Goal: Information Seeking & Learning: Check status

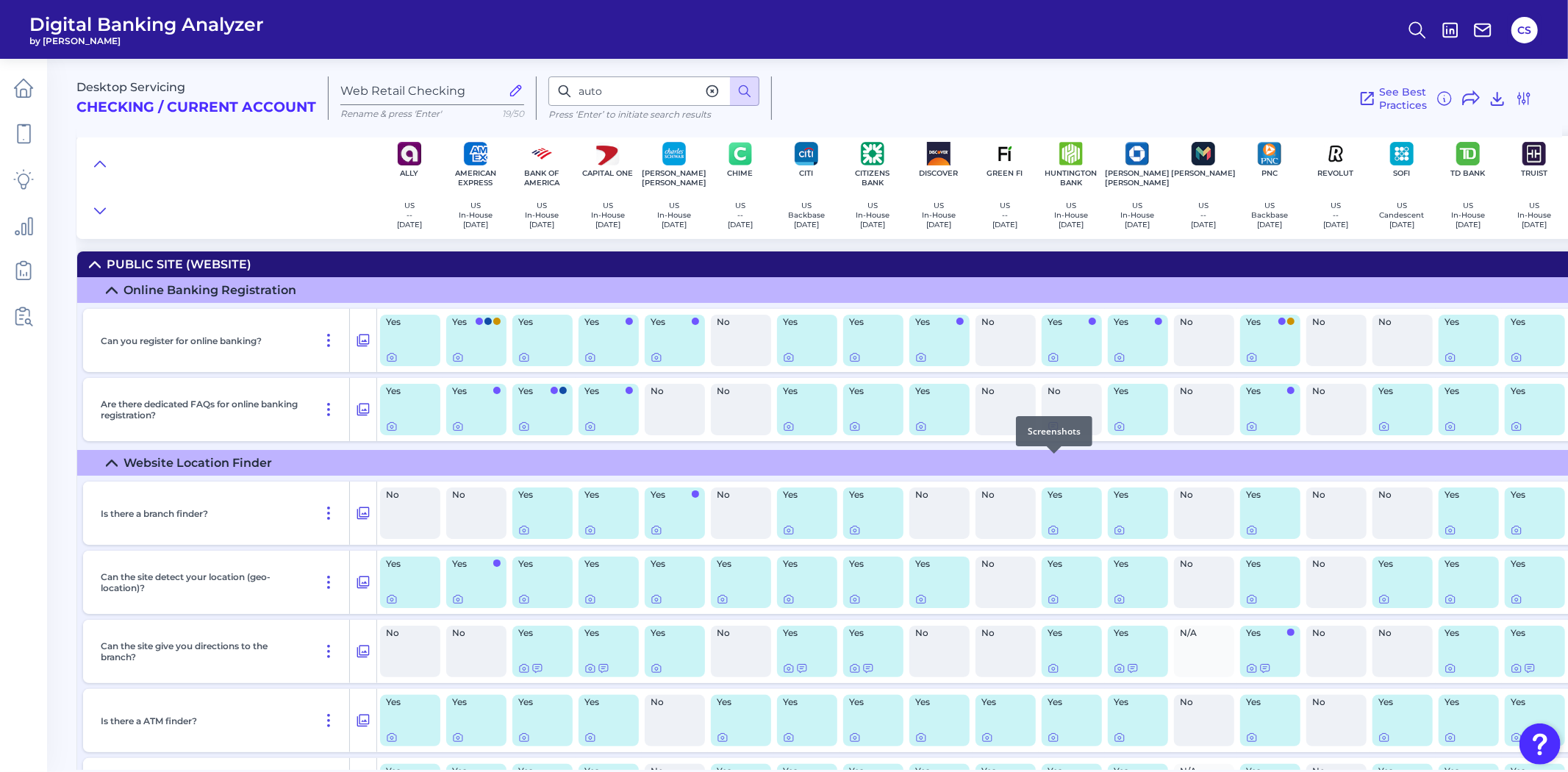
scroll to position [20095, 0]
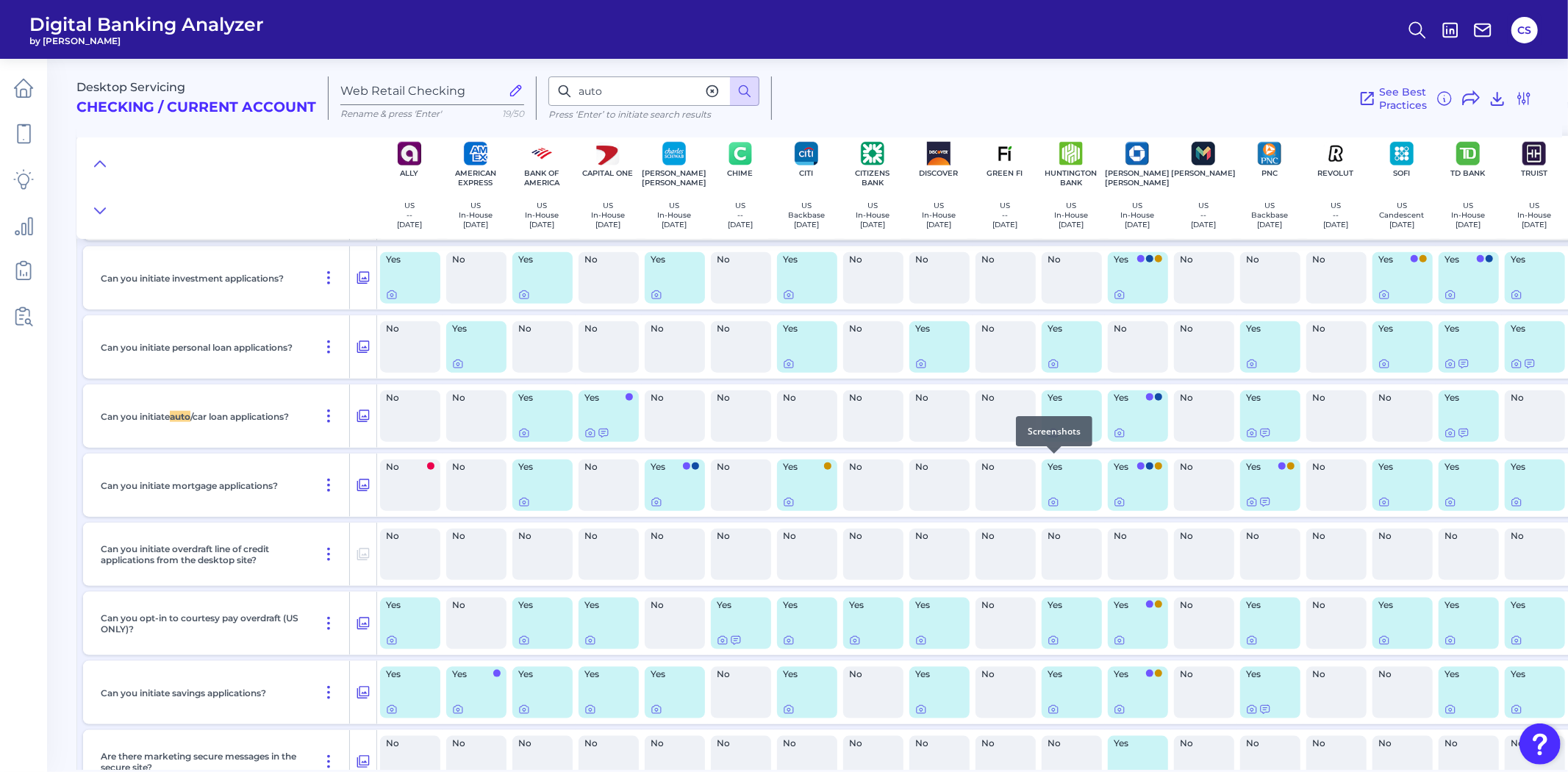
click at [1052, 435] on icon at bounding box center [1053, 433] width 3 height 3
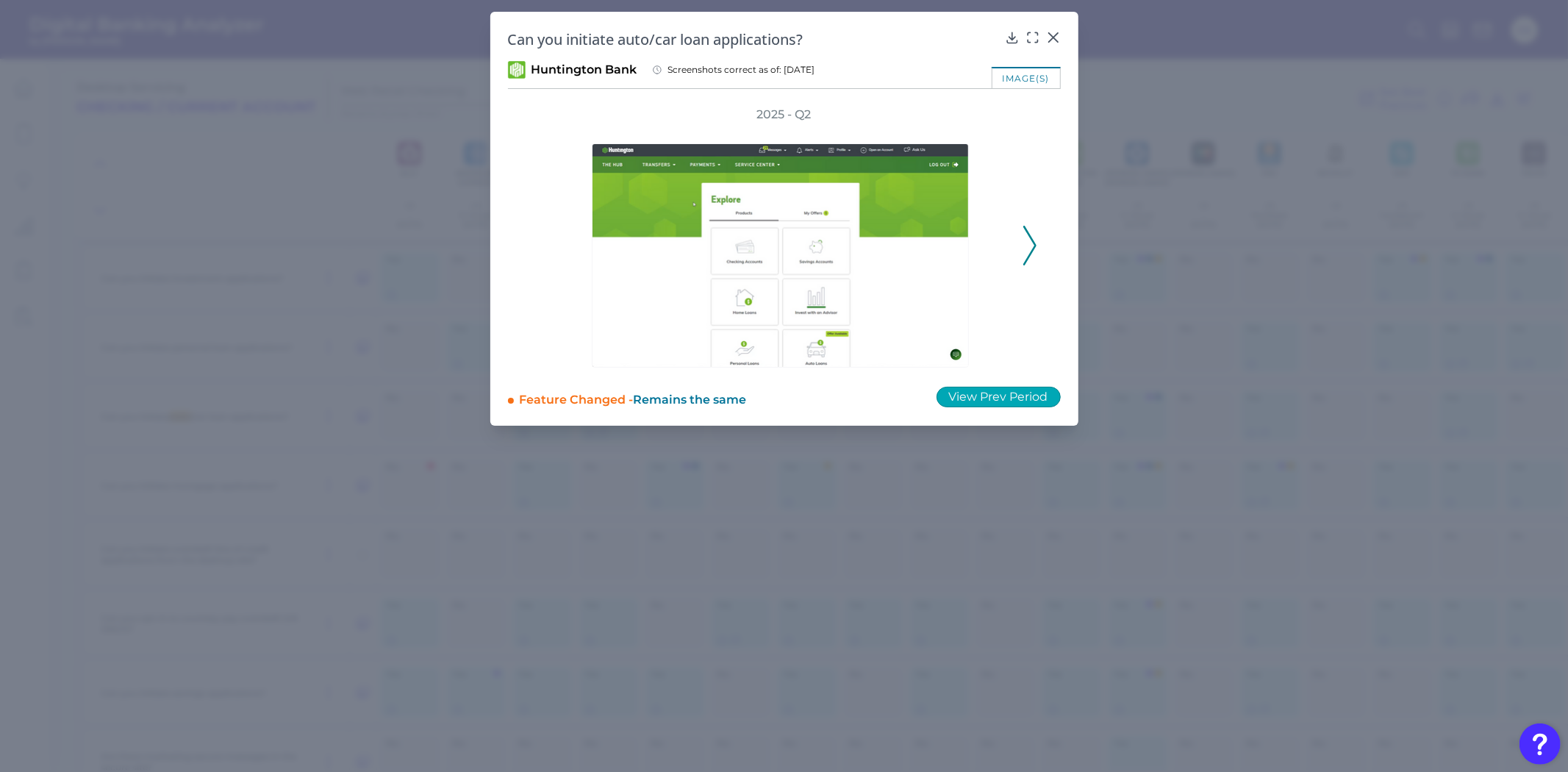
click at [965, 394] on button "View Prev Period" at bounding box center [998, 397] width 124 height 20
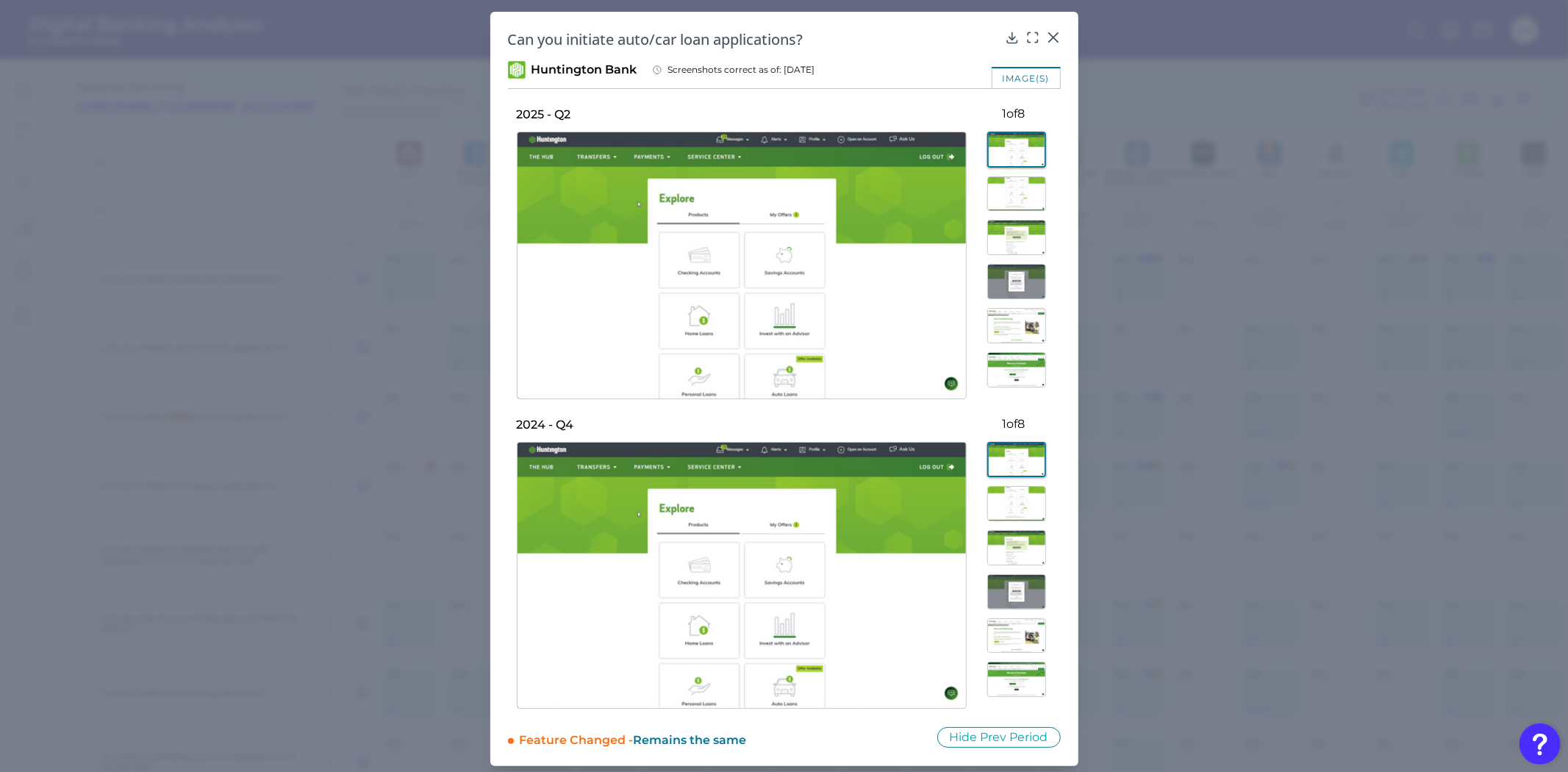
click at [1011, 231] on img at bounding box center [1017, 237] width 59 height 35
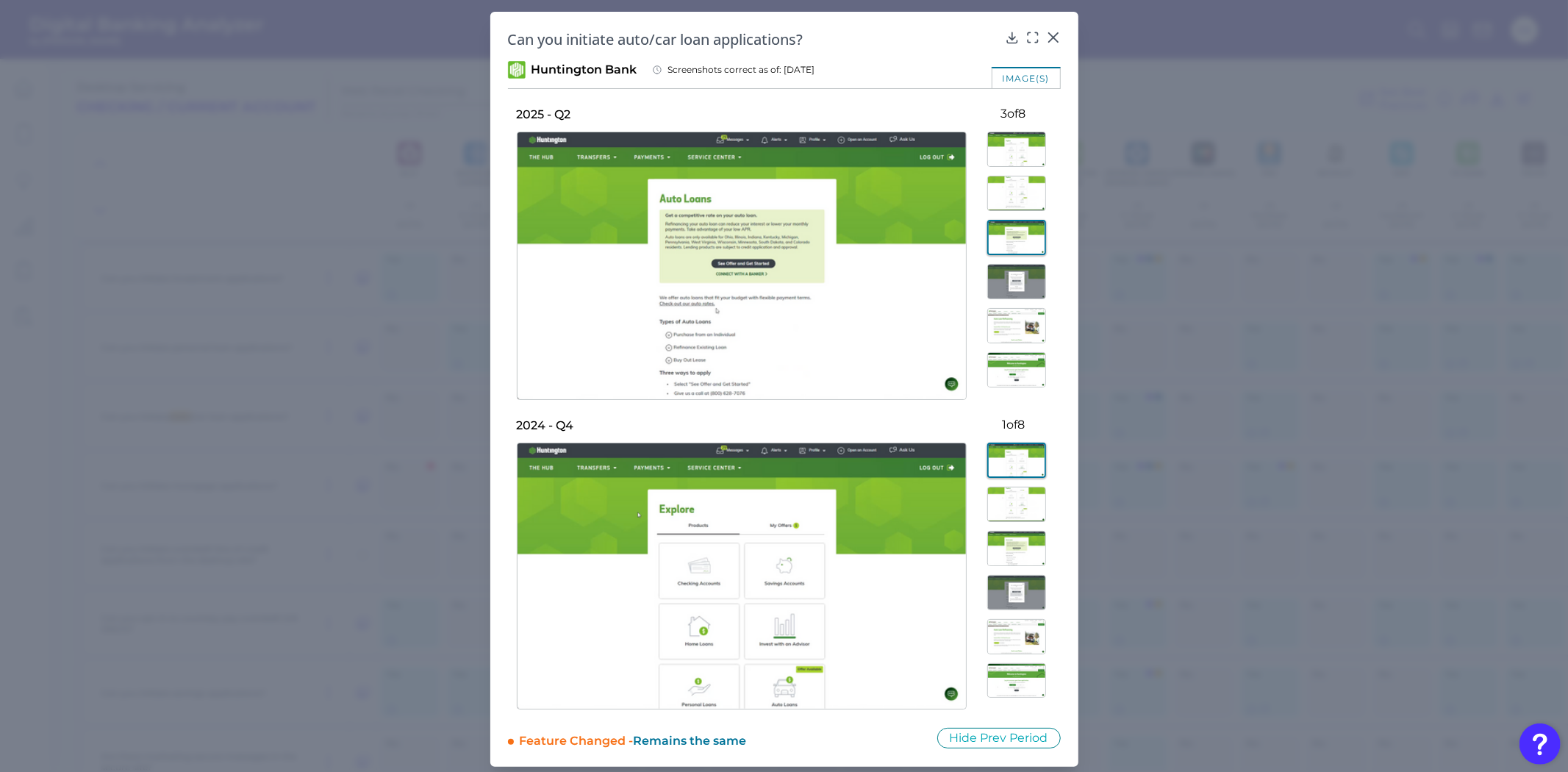
click at [1004, 281] on img at bounding box center [1017, 282] width 59 height 35
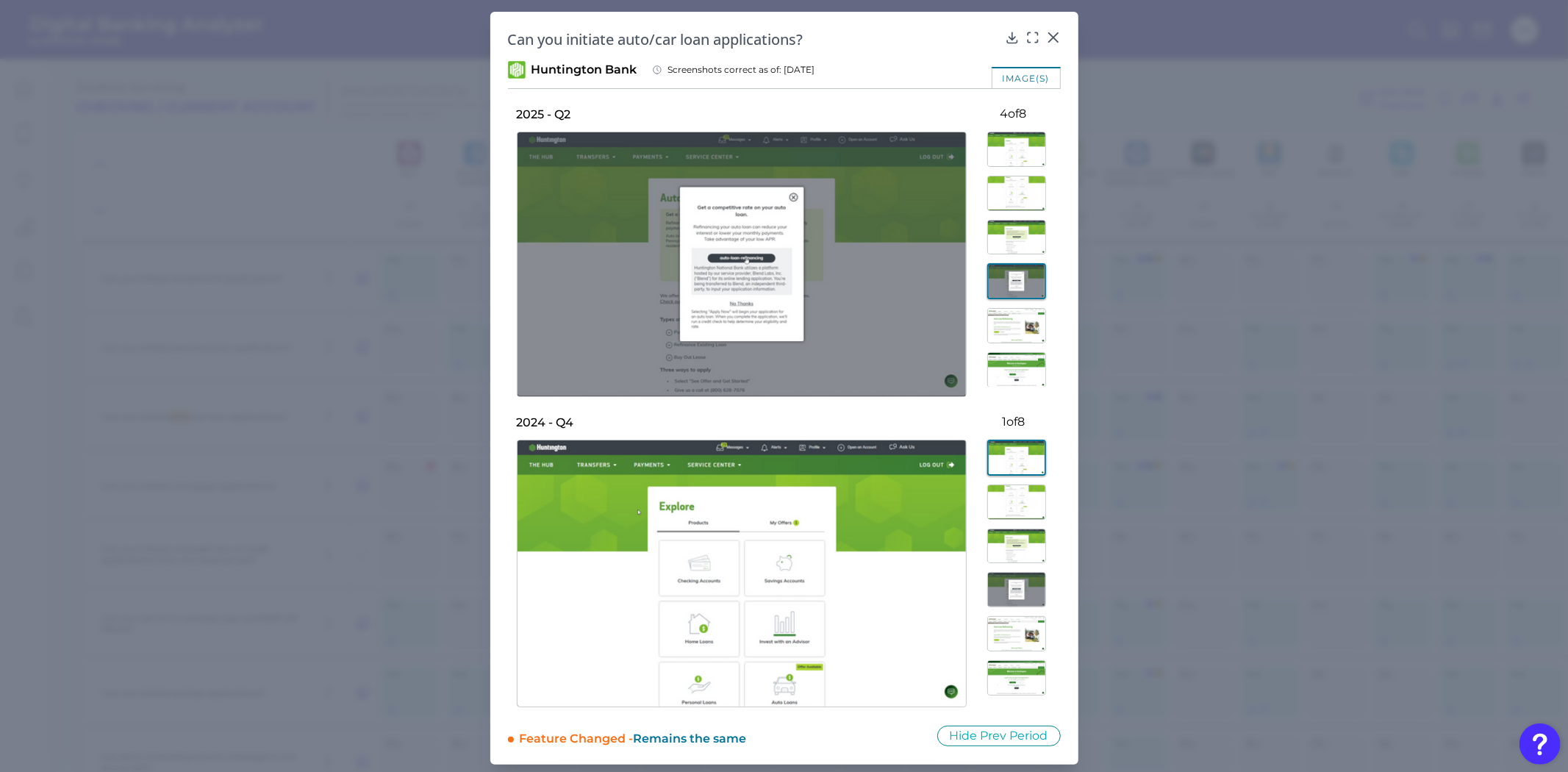
click at [1007, 346] on div at bounding box center [1013, 254] width 94 height 264
click at [1010, 332] on img at bounding box center [1017, 326] width 59 height 35
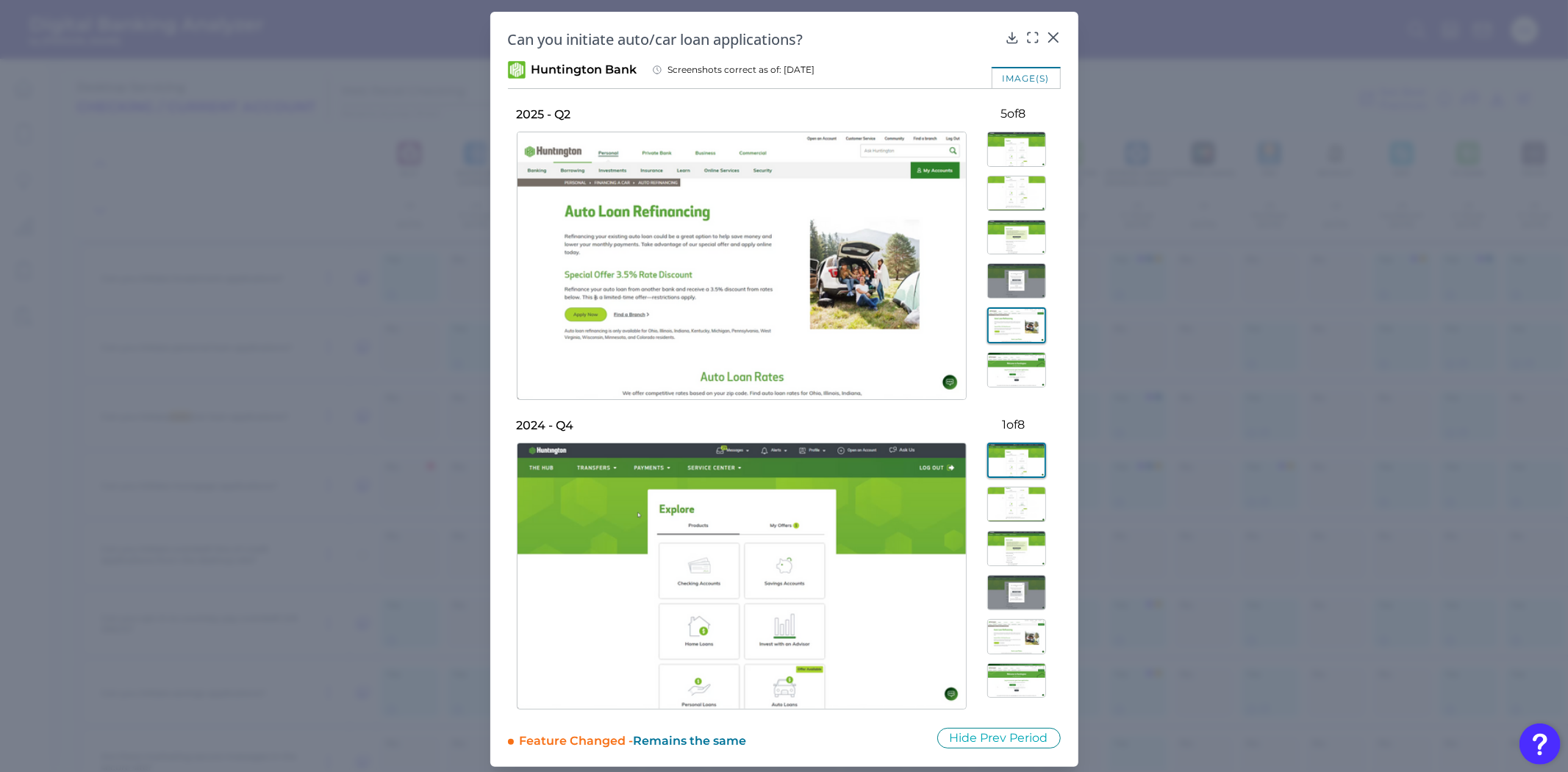
click at [1005, 359] on img at bounding box center [1017, 370] width 59 height 35
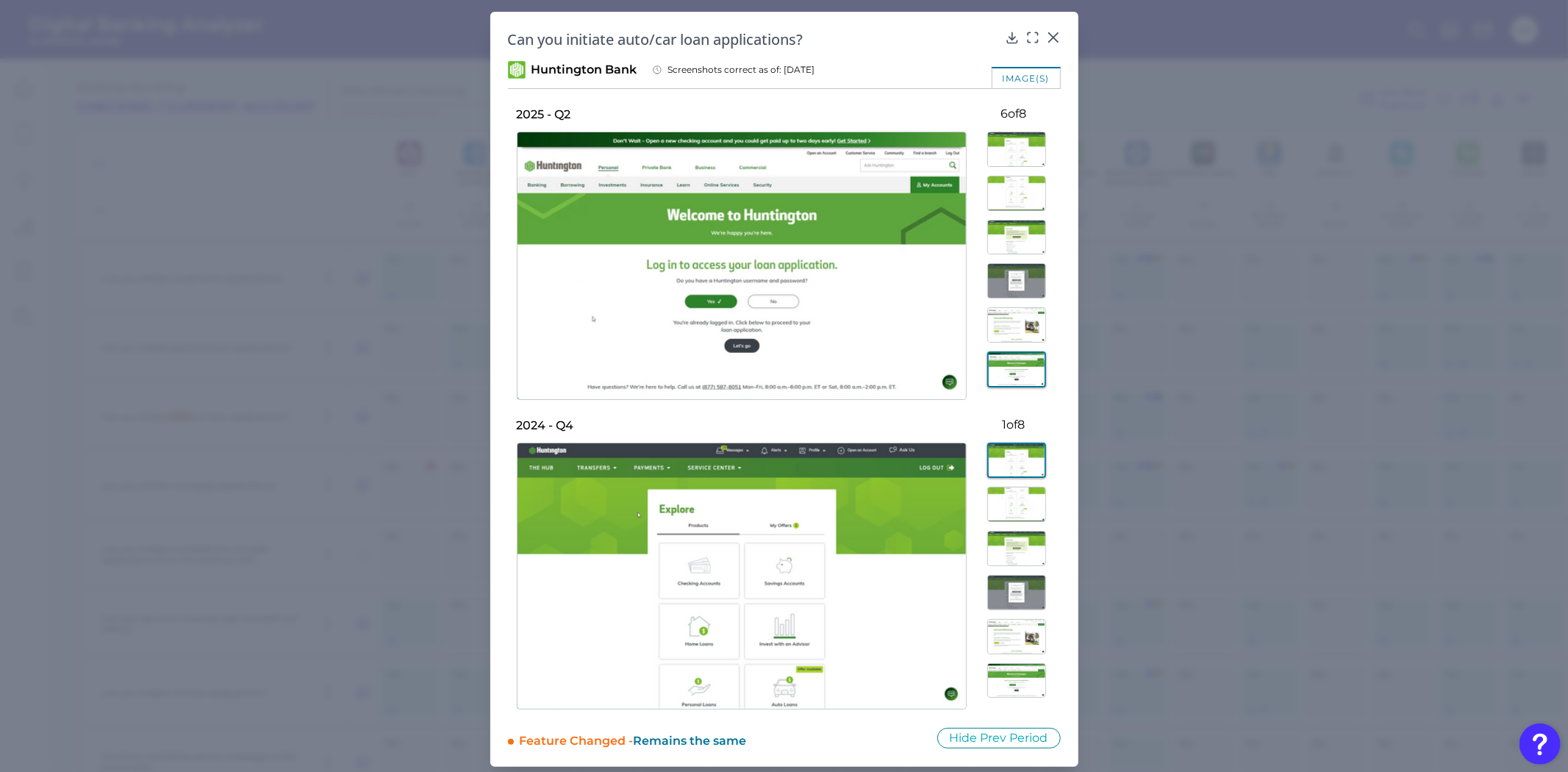
scroll to position [84, 0]
click at [1010, 323] on img at bounding box center [1017, 329] width 59 height 35
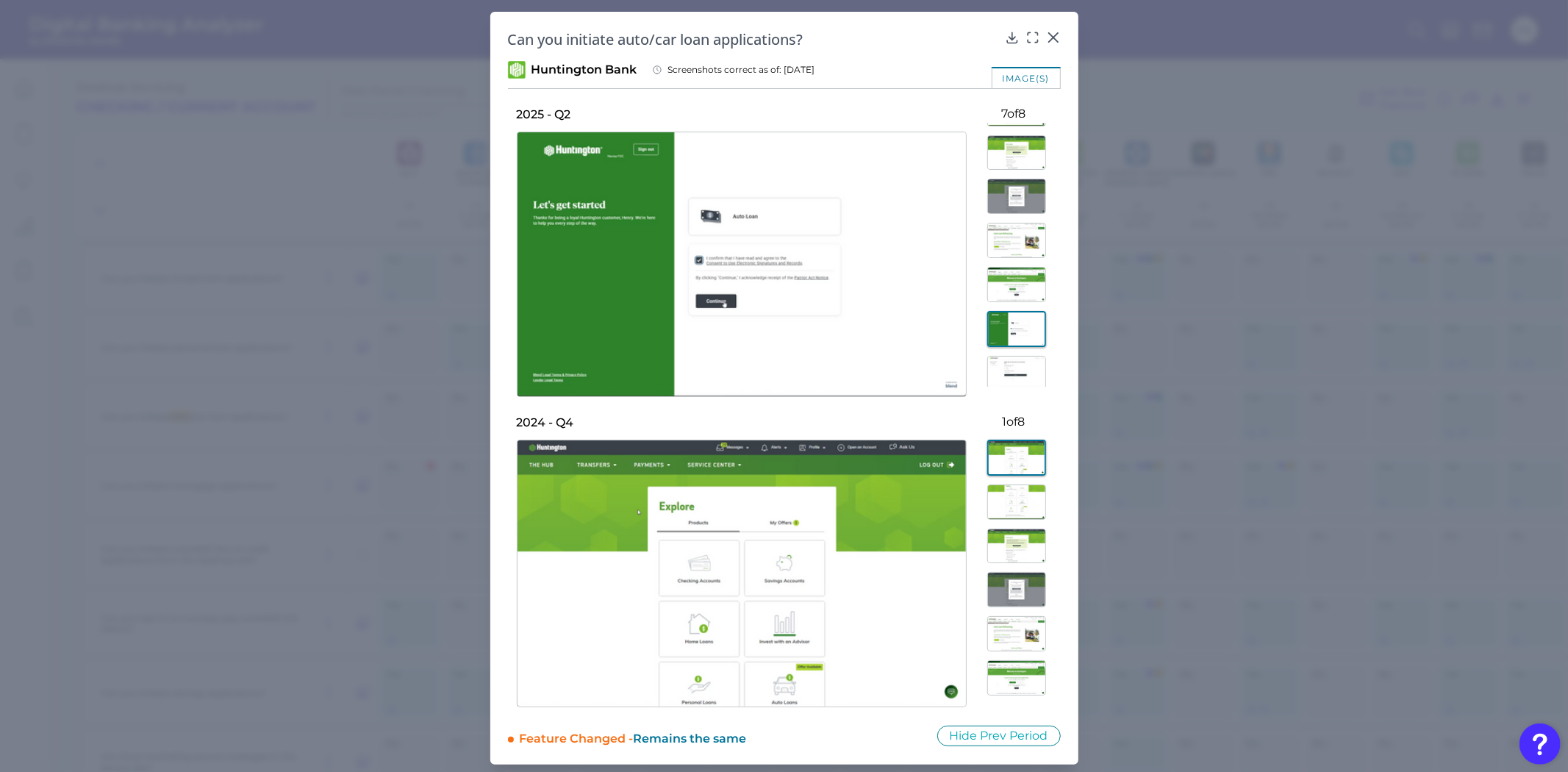
click at [1009, 276] on img at bounding box center [1017, 285] width 59 height 35
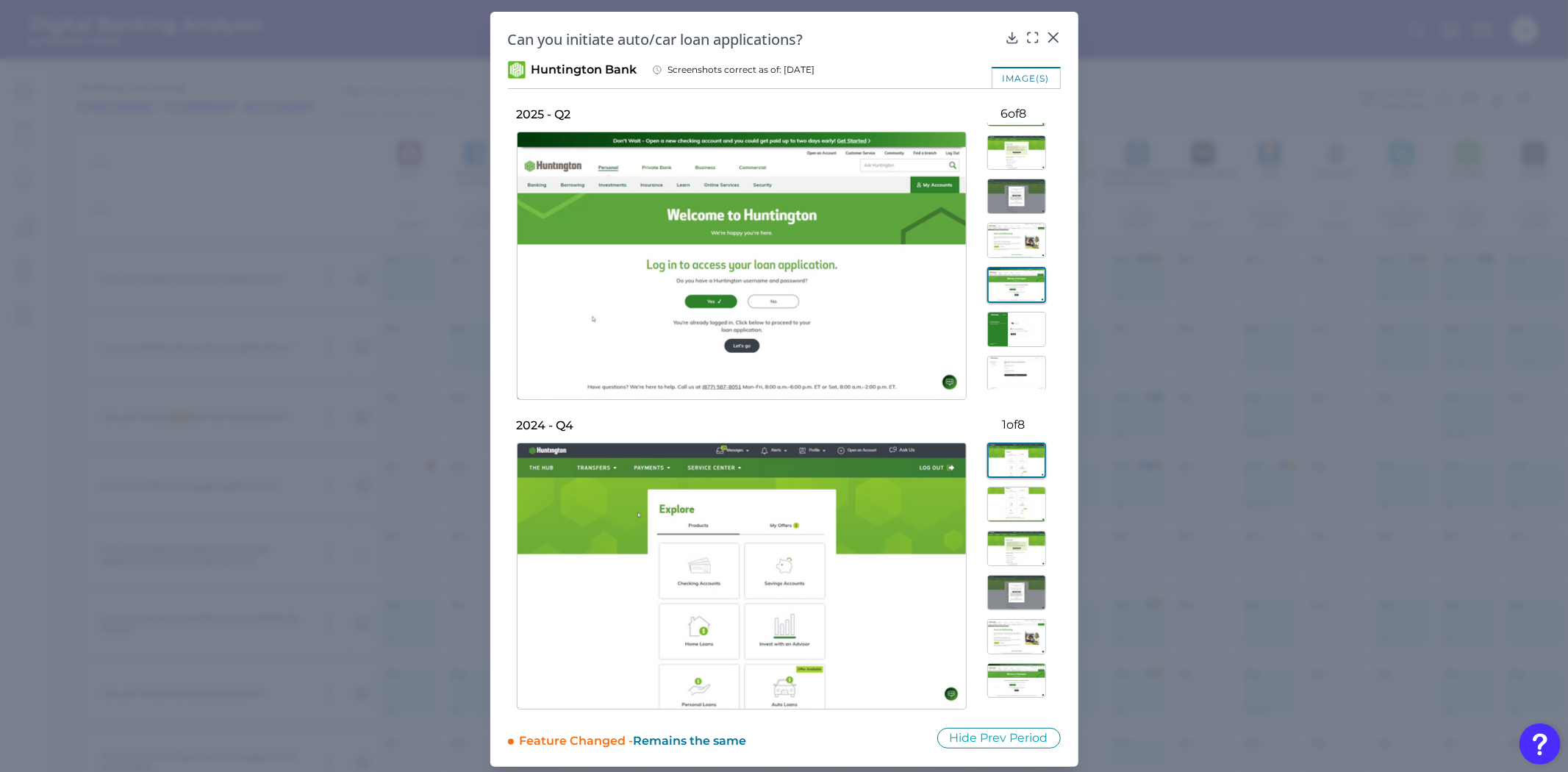
click at [998, 239] on img at bounding box center [1017, 241] width 59 height 35
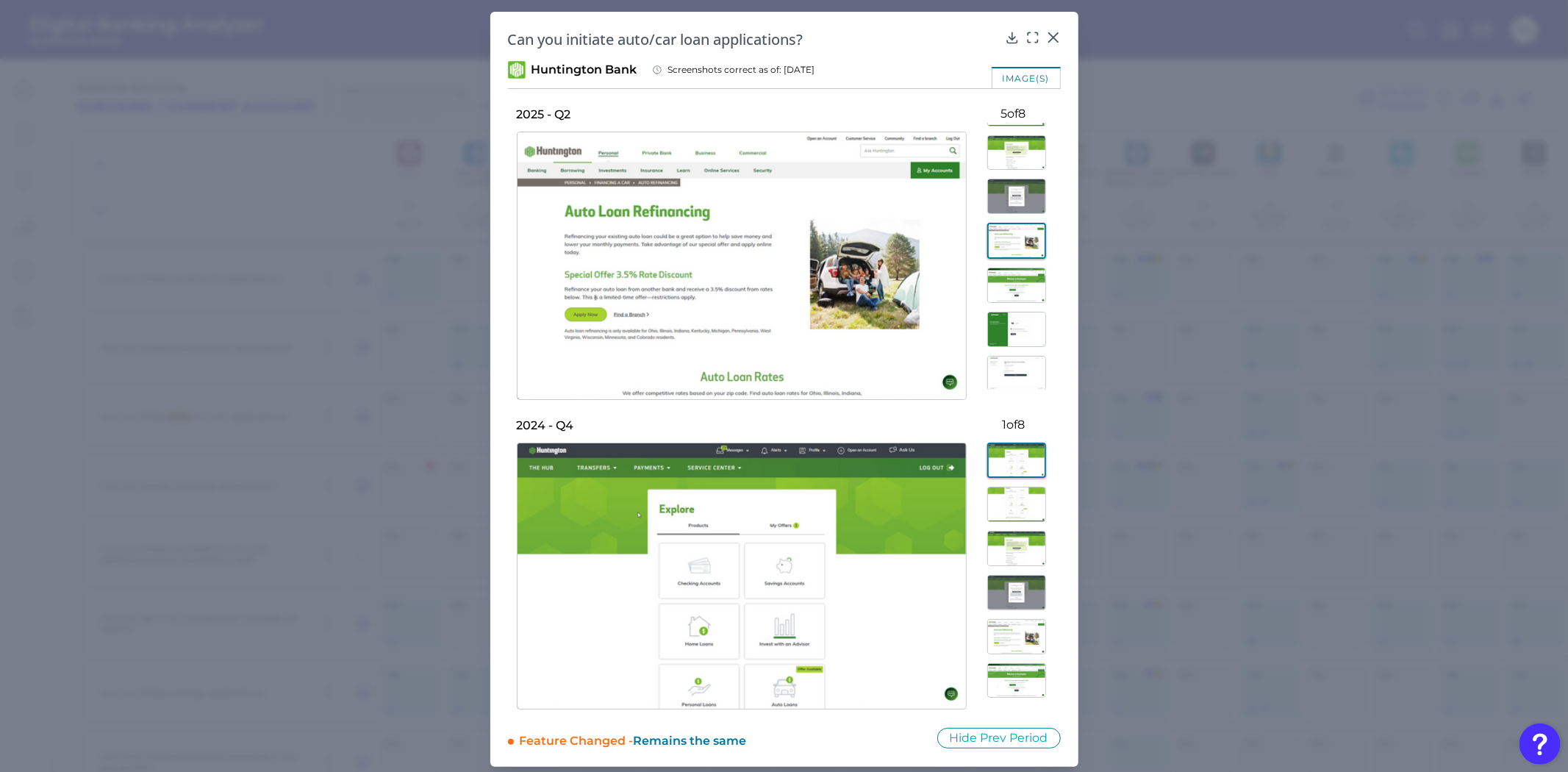
click at [998, 276] on img at bounding box center [1017, 285] width 59 height 35
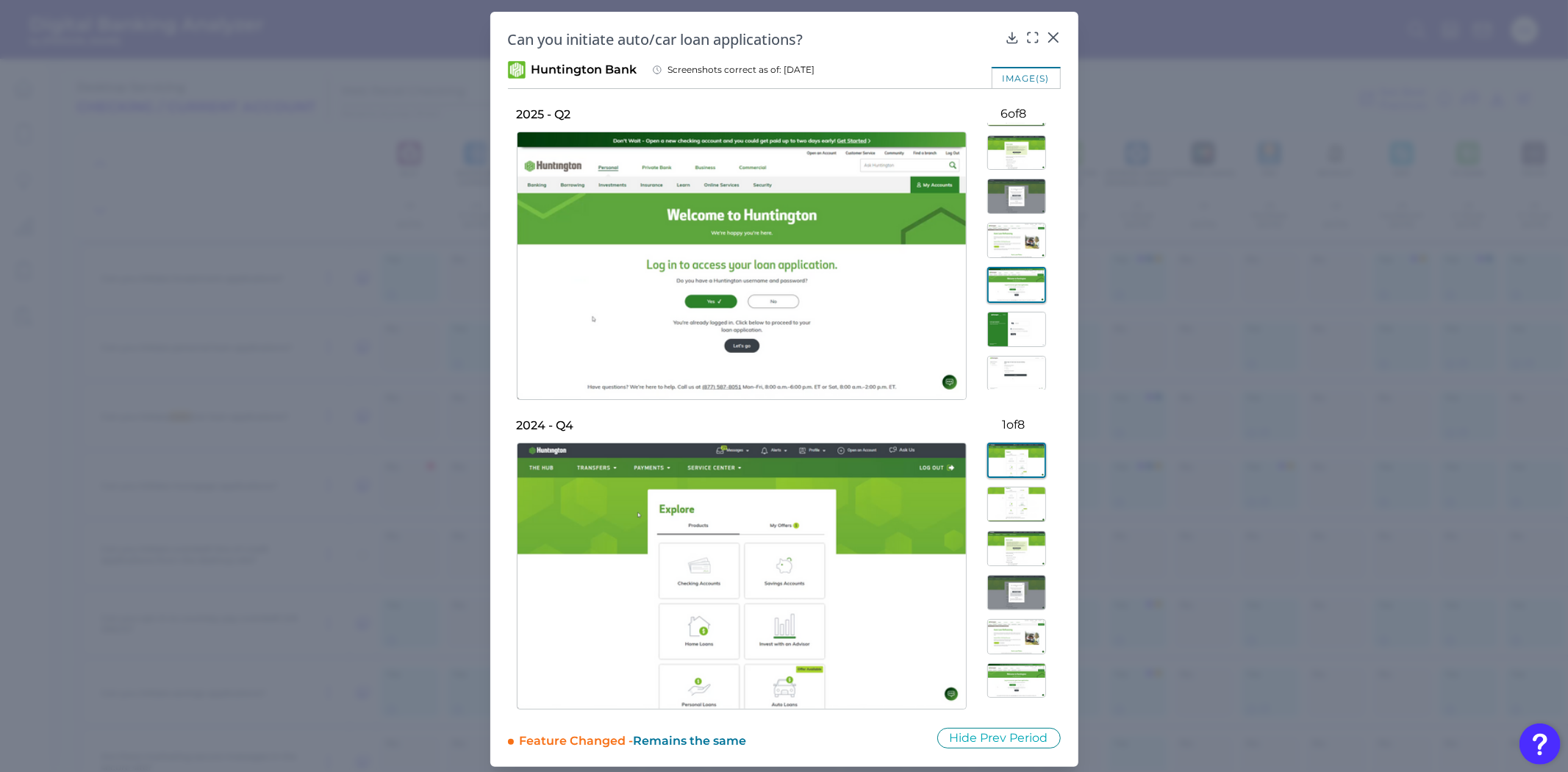
click at [1004, 245] on img at bounding box center [1017, 241] width 59 height 35
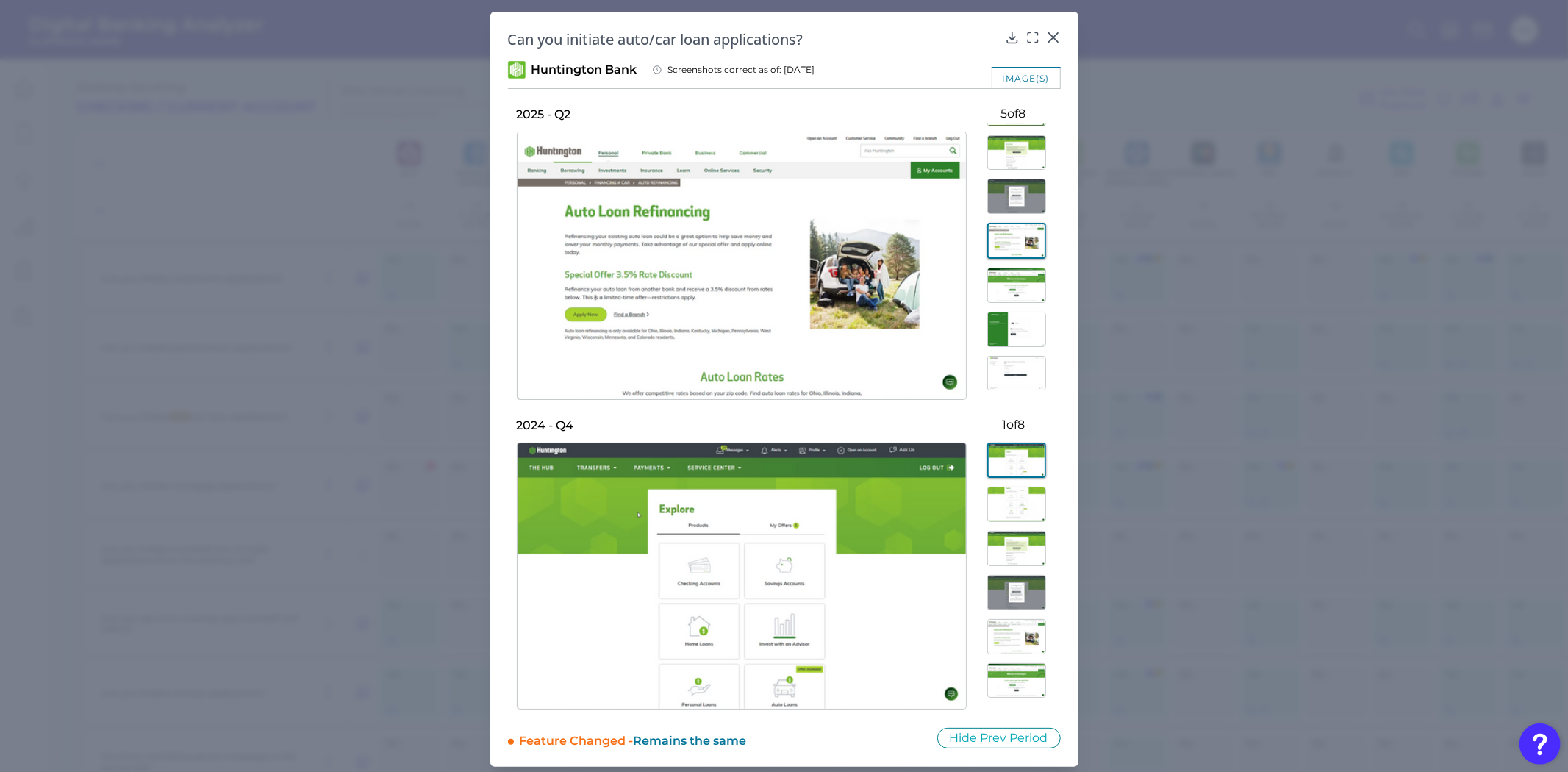
click at [1004, 281] on img at bounding box center [1017, 285] width 59 height 35
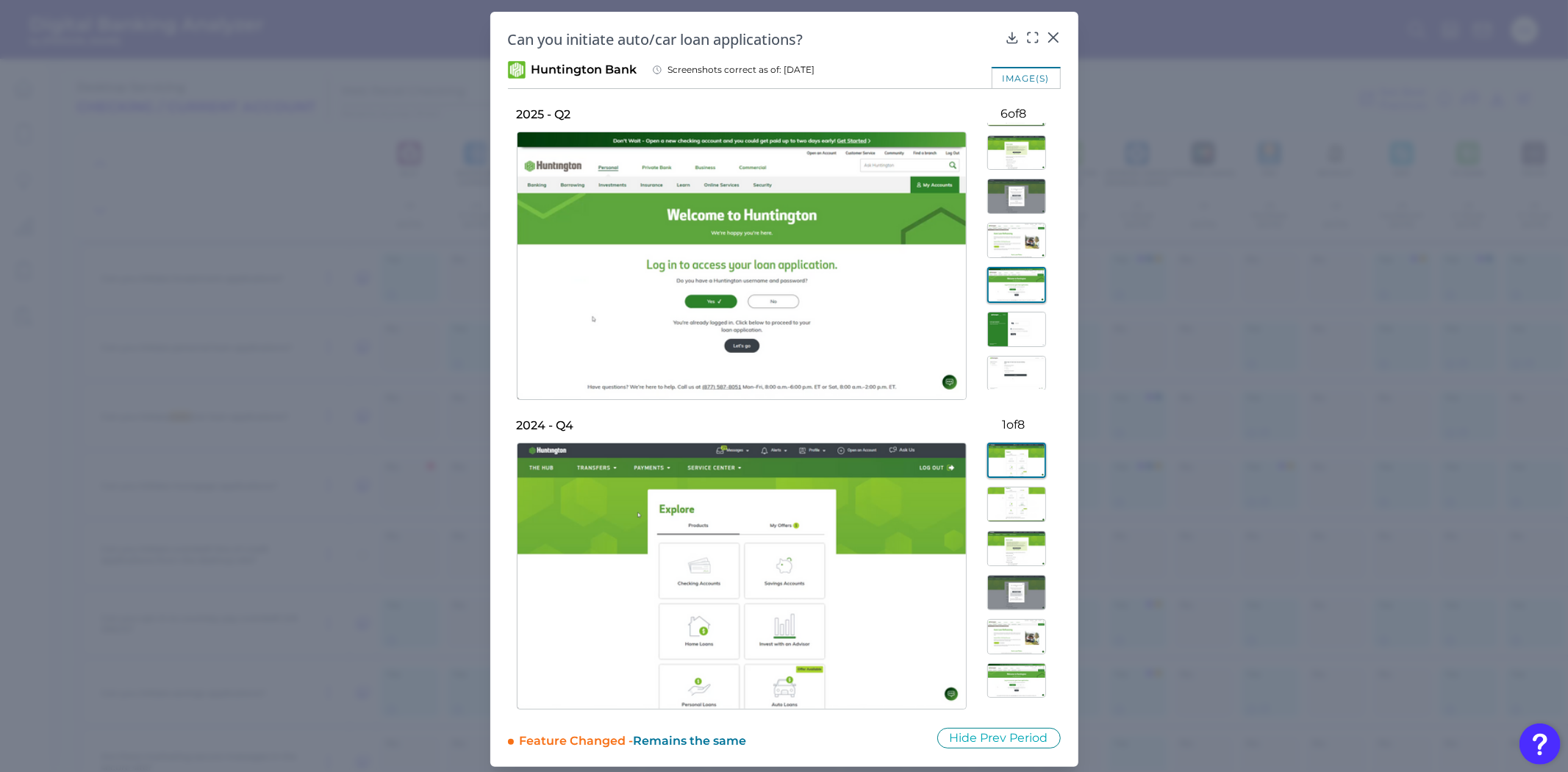
click at [993, 212] on img at bounding box center [1017, 197] width 59 height 35
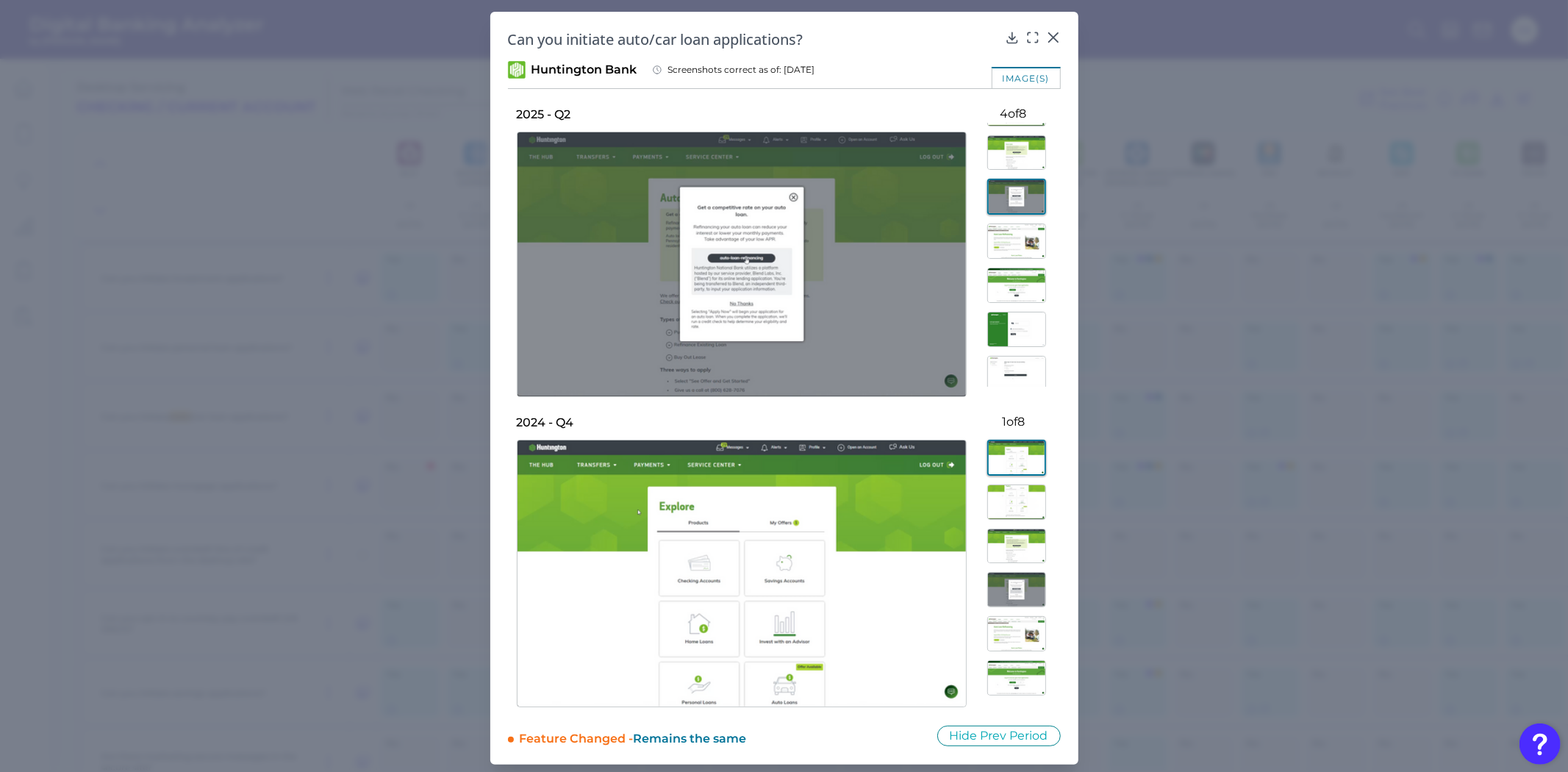
click at [974, 459] on button at bounding box center [1013, 458] width 94 height 36
click at [1013, 312] on img at bounding box center [1017, 329] width 59 height 35
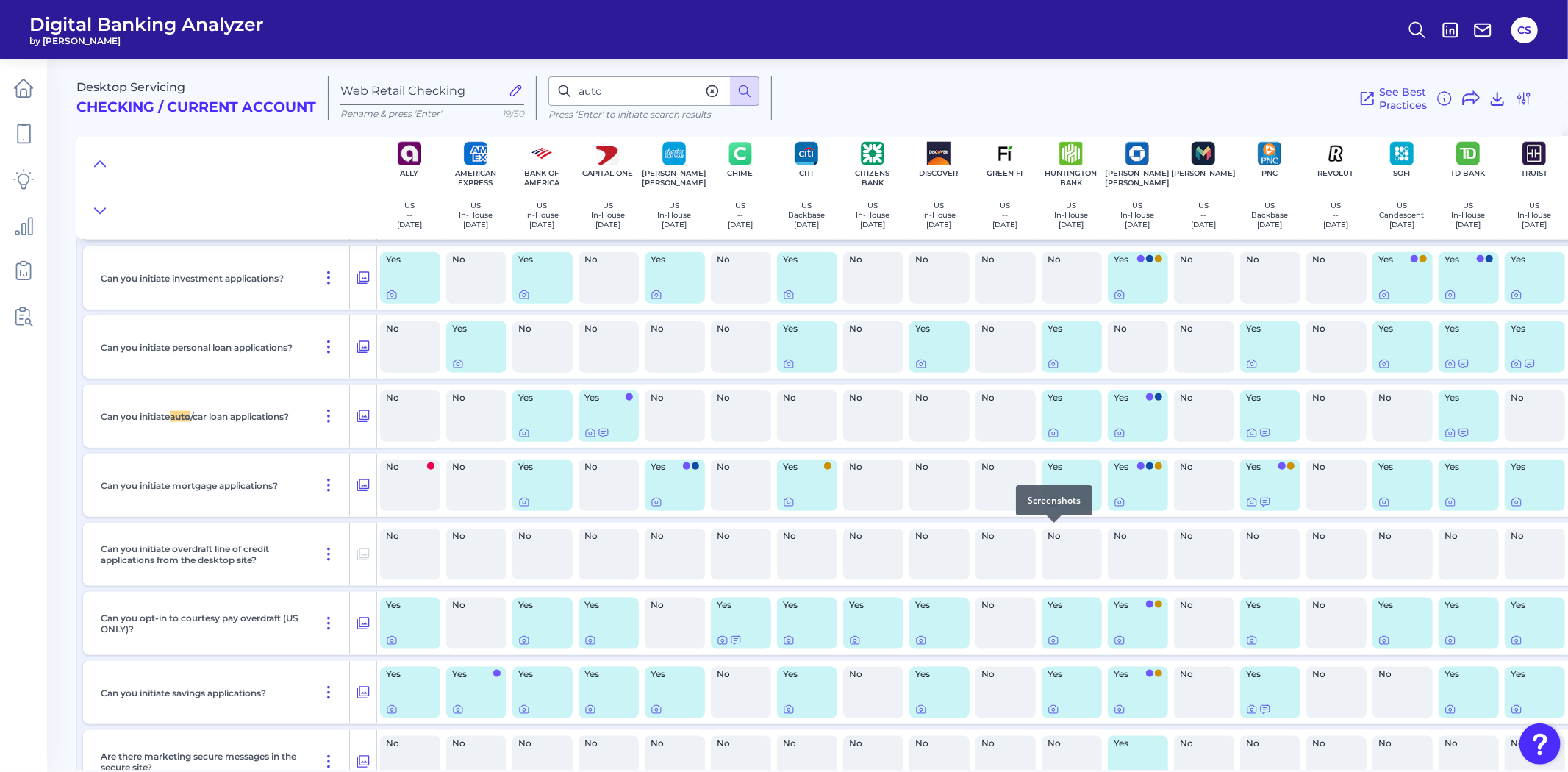
click at [1055, 508] on icon at bounding box center [1054, 503] width 12 height 12
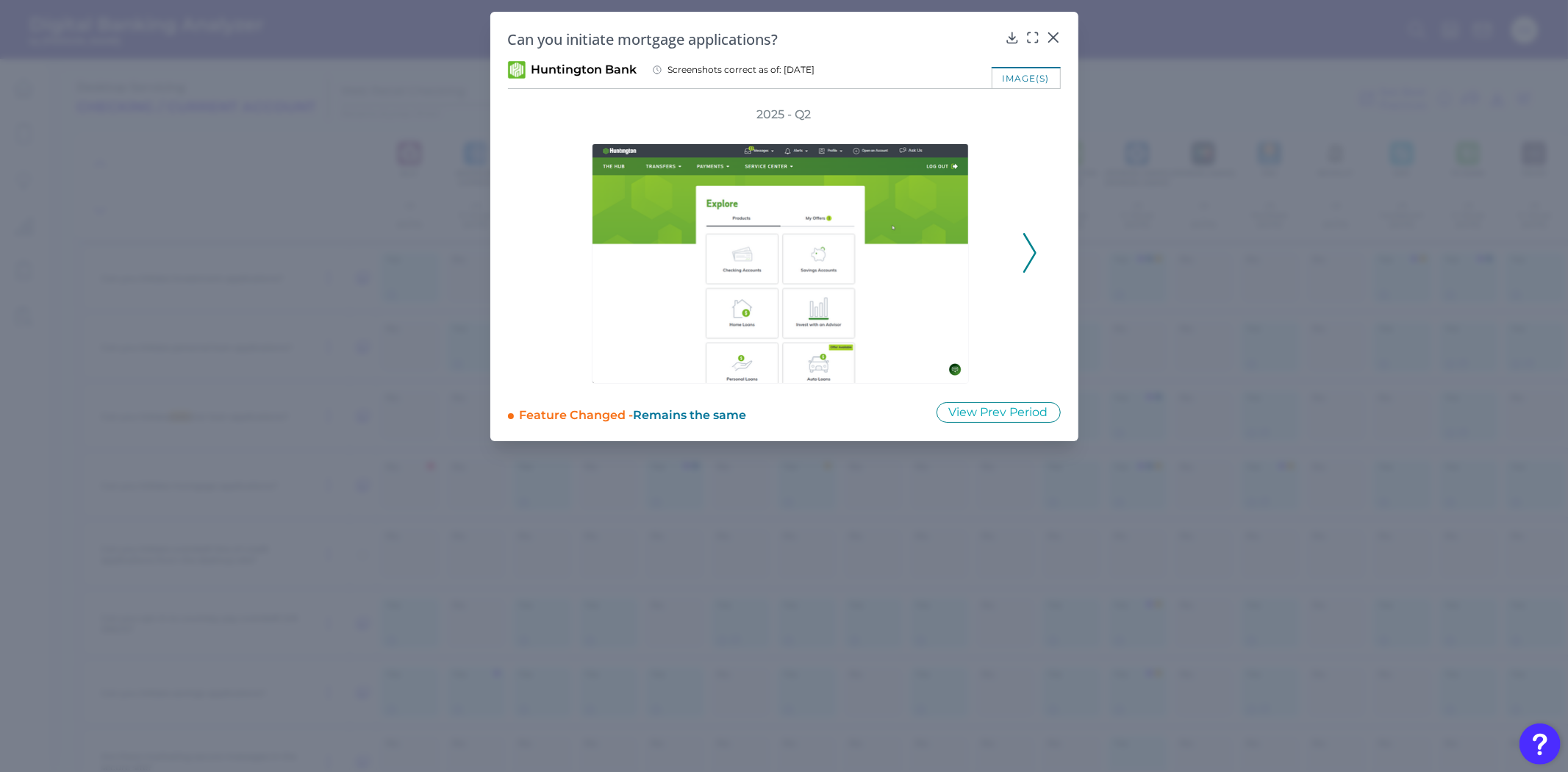
click at [1024, 258] on icon at bounding box center [1030, 253] width 14 height 40
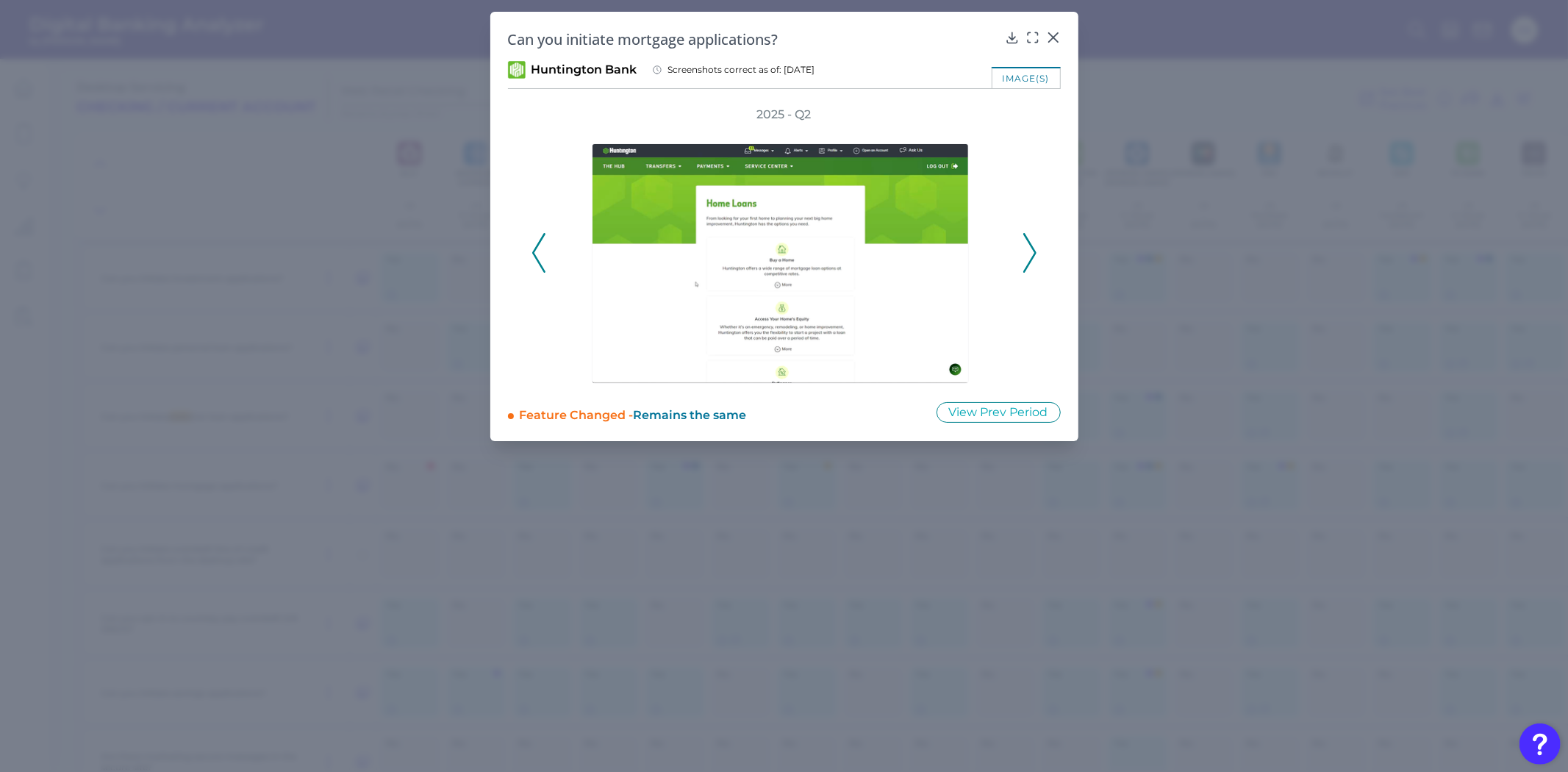
click at [1024, 258] on icon at bounding box center [1030, 253] width 14 height 40
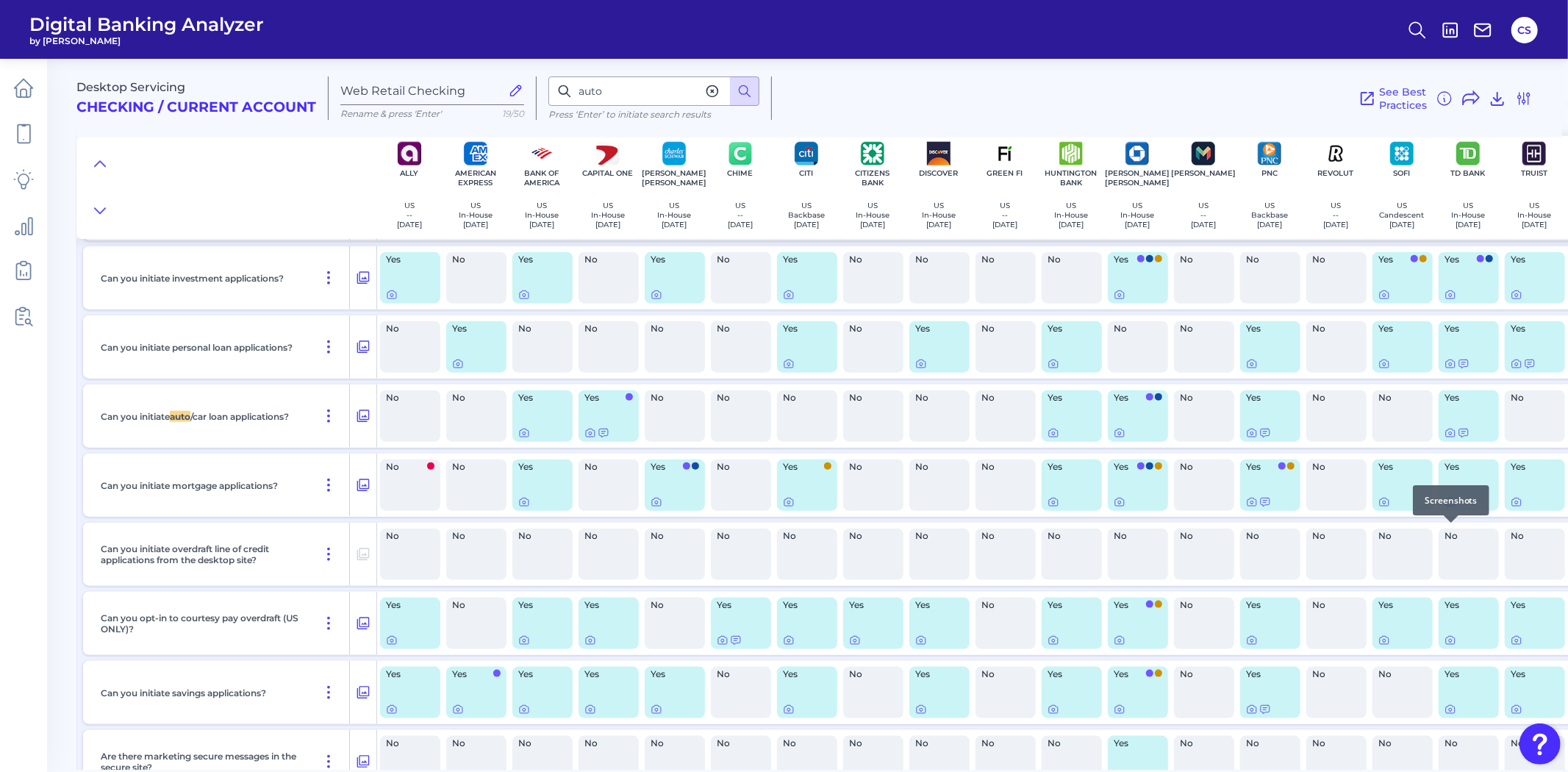
click at [1453, 508] on icon at bounding box center [1451, 503] width 12 height 12
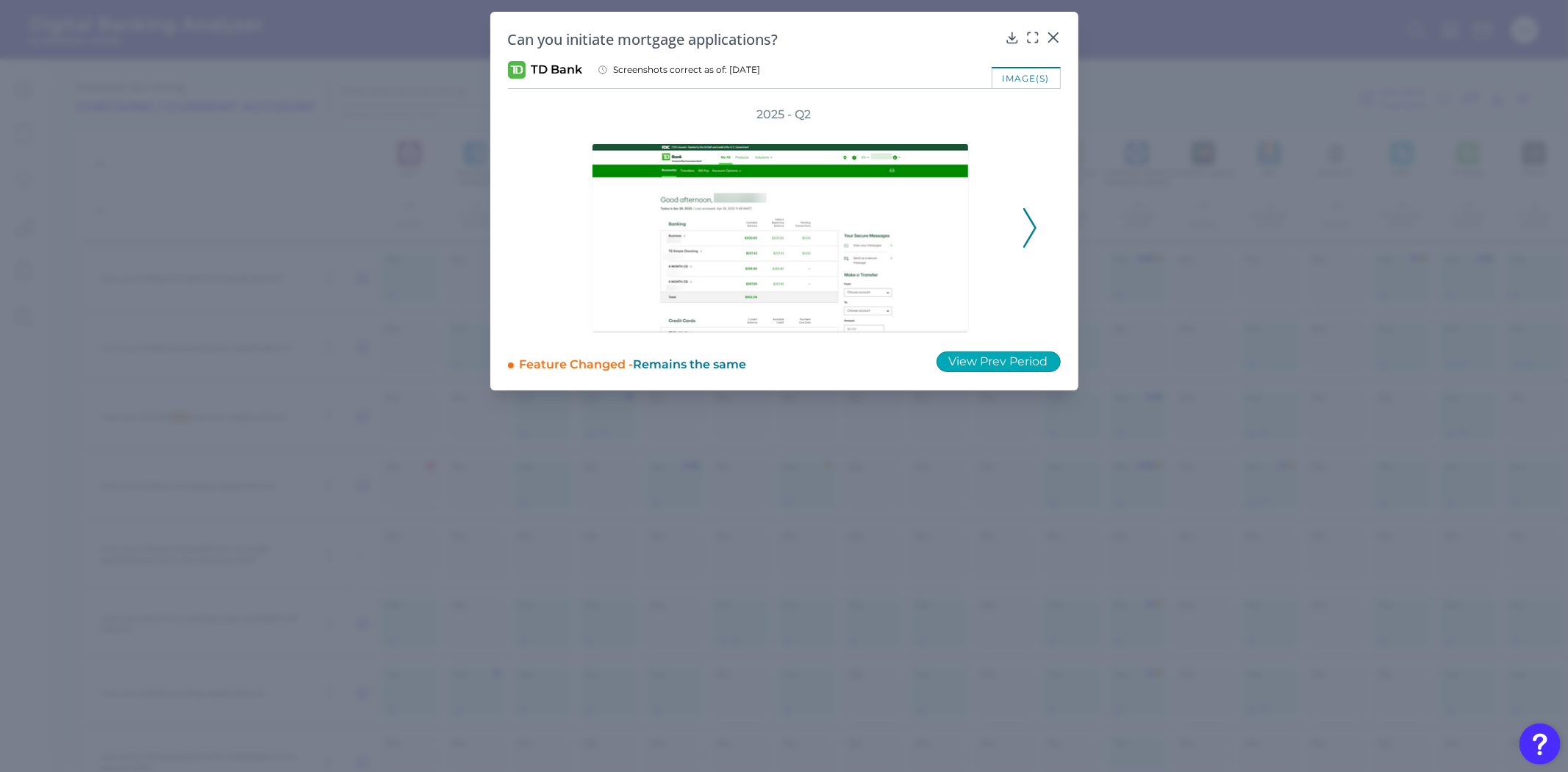
click at [986, 355] on button "View Prev Period" at bounding box center [998, 362] width 124 height 20
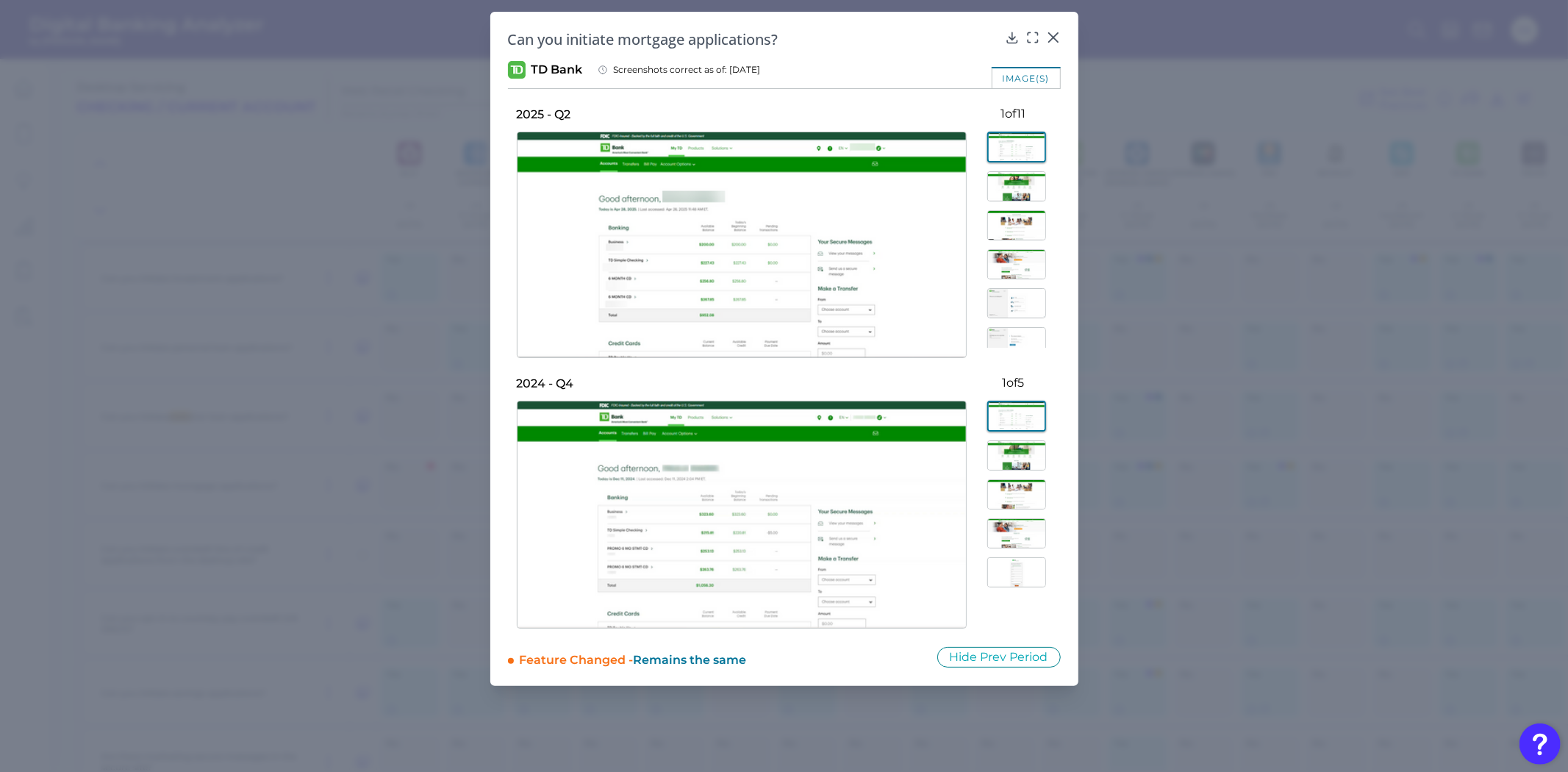
click at [1011, 254] on img at bounding box center [1017, 264] width 59 height 30
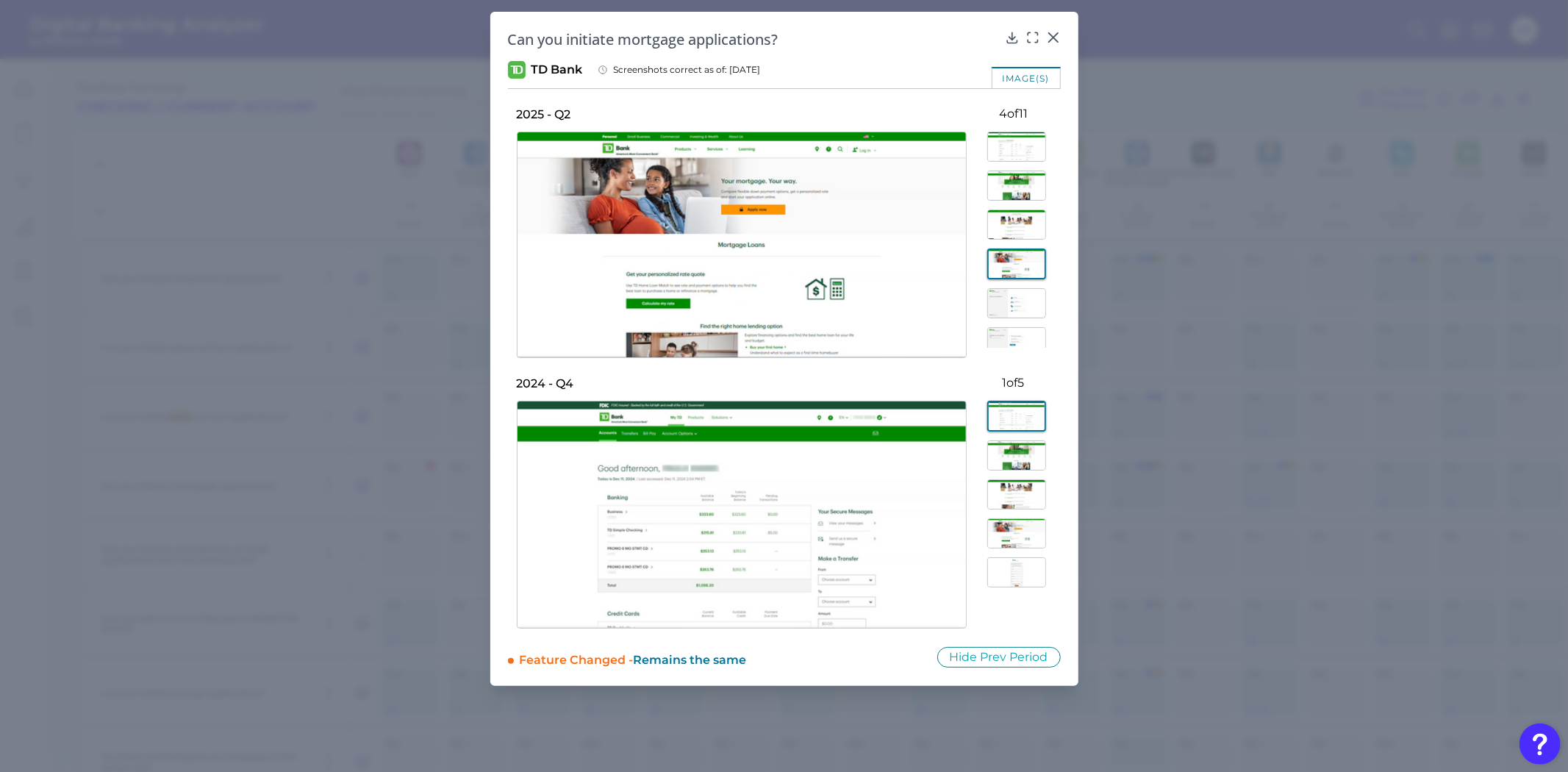
click at [1020, 309] on img at bounding box center [1017, 303] width 59 height 30
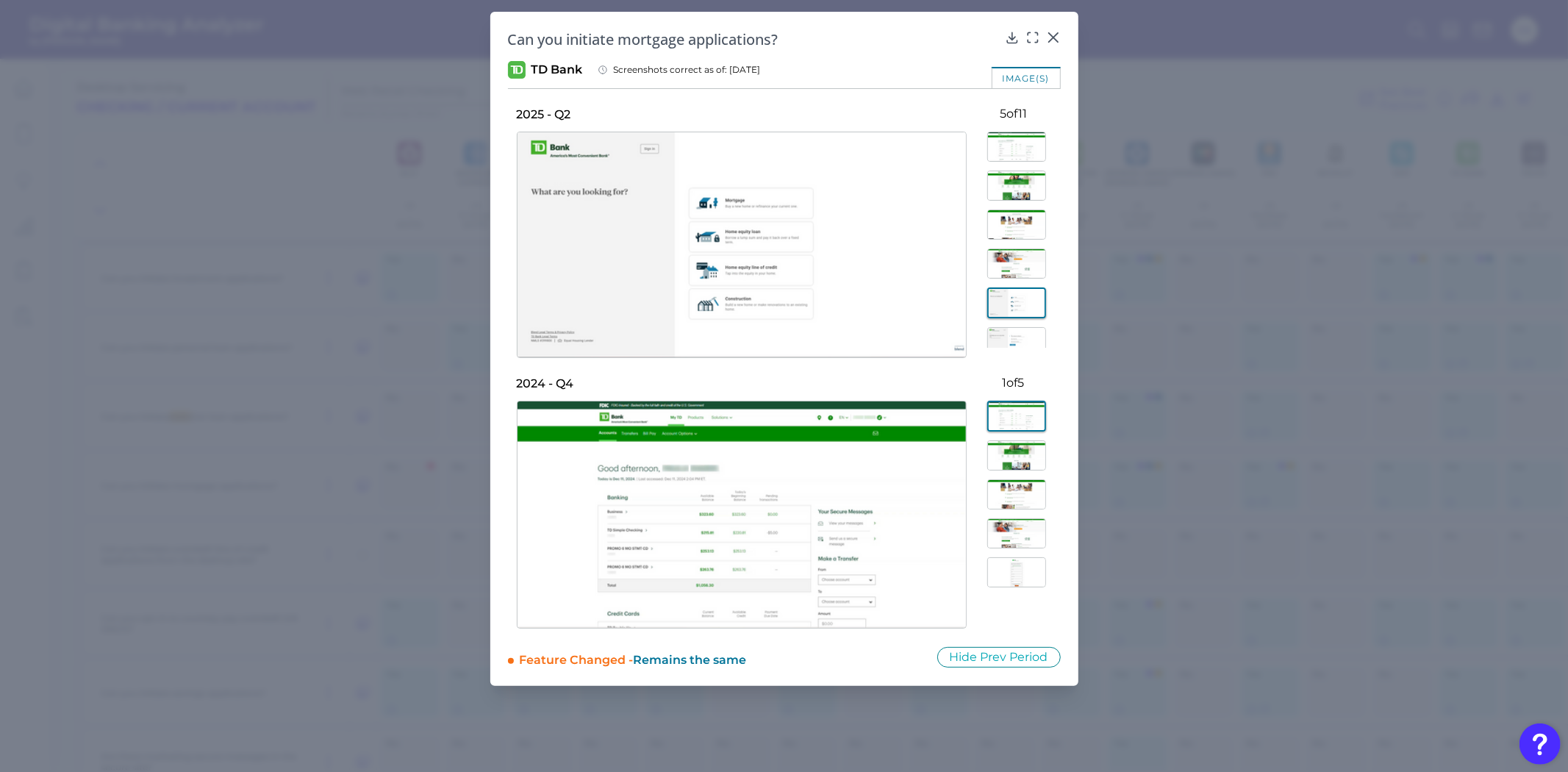
scroll to position [82, 0]
click at [1012, 262] on img at bounding box center [1017, 261] width 59 height 30
